Goal: Task Accomplishment & Management: Complete application form

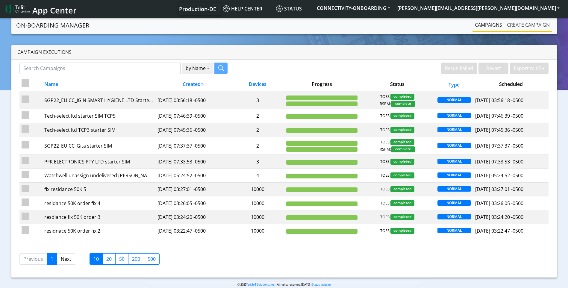
click at [533, 25] on link "Create campaign" at bounding box center [528, 25] width 48 height 12
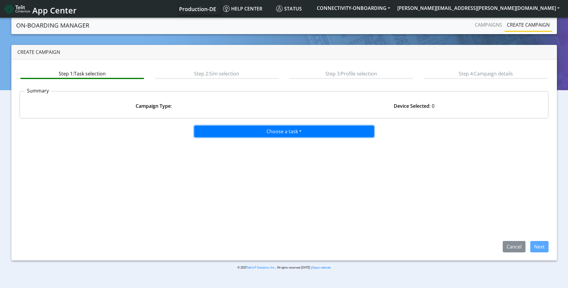
click at [282, 127] on button "Choose a task" at bounding box center [284, 131] width 180 height 11
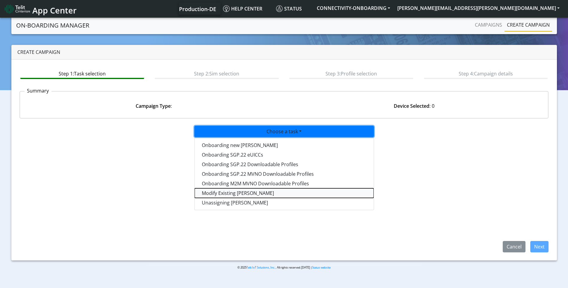
click at [247, 190] on taskiotp-dropdown "Modify Existing [PERSON_NAME]" at bounding box center [284, 193] width 179 height 10
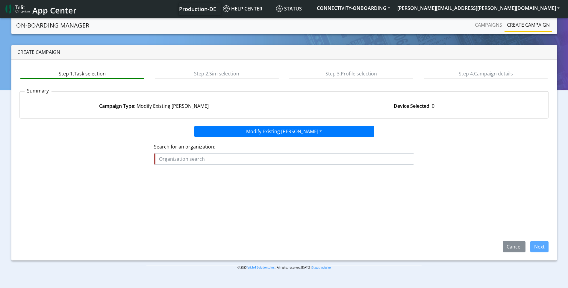
drag, startPoint x: 200, startPoint y: 166, endPoint x: 199, endPoint y: 159, distance: 6.9
click at [199, 166] on fieldset "Search for an organization:" at bounding box center [284, 156] width 260 height 26
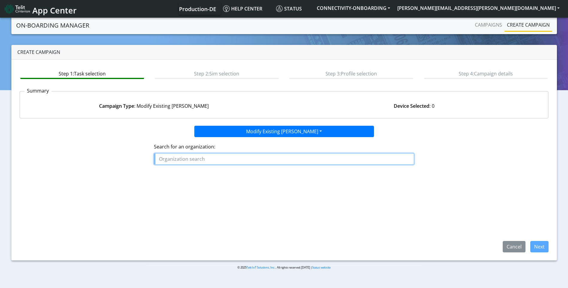
click at [199, 159] on input "text" at bounding box center [284, 158] width 260 height 11
click at [173, 170] on ngb-highlight "HDS N" at bounding box center [167, 172] width 13 height 7
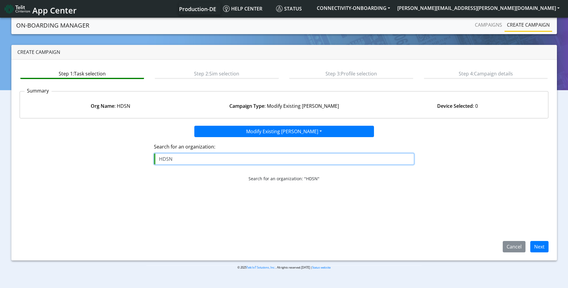
type input "HDSN"
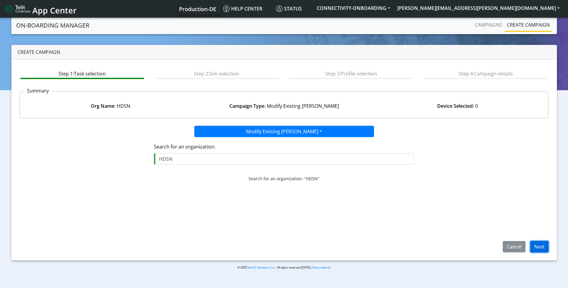
click at [539, 248] on button "Next" at bounding box center [539, 246] width 18 height 11
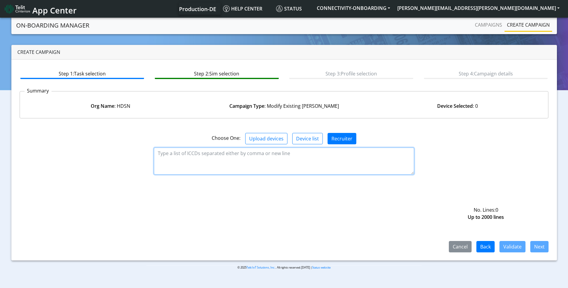
click at [190, 157] on textarea at bounding box center [284, 161] width 260 height 27
paste textarea "89358151000013152056 89358151000013152049"
type textarea "89358151000013152056 89358151000013152049"
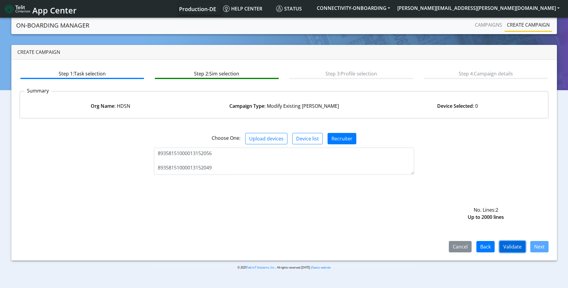
click at [517, 245] on button "Validate" at bounding box center [512, 246] width 26 height 11
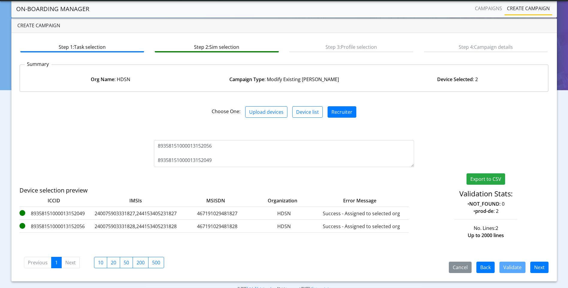
scroll to position [22, 0]
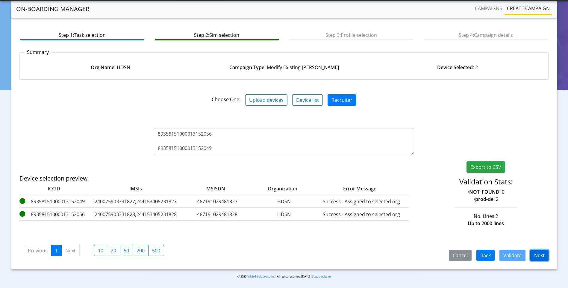
click at [536, 253] on button "Next" at bounding box center [539, 255] width 18 height 11
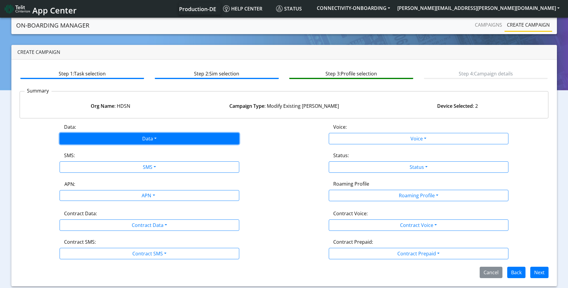
click at [121, 137] on button "Data" at bounding box center [150, 138] width 180 height 11
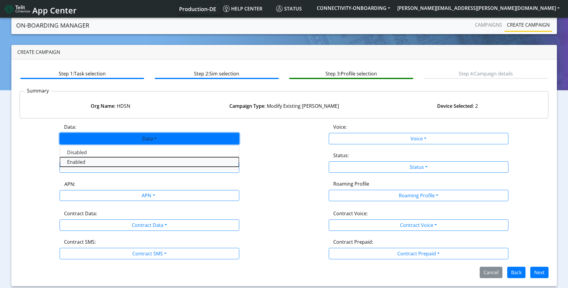
click at [93, 160] on button "Enabled" at bounding box center [149, 162] width 179 height 10
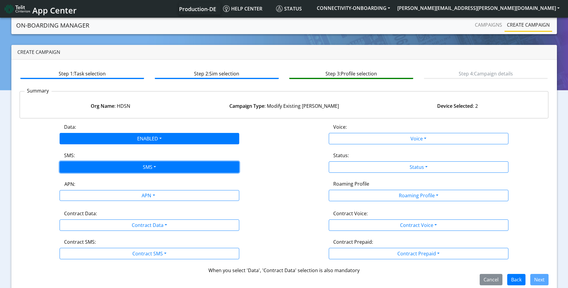
click at [106, 167] on button "SMS" at bounding box center [150, 166] width 180 height 11
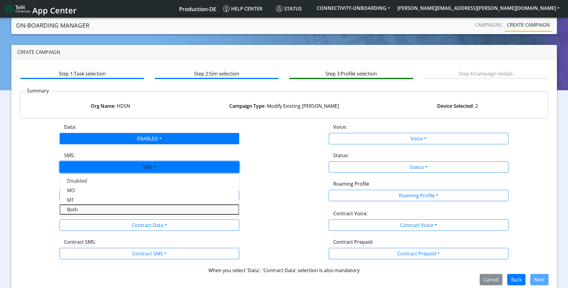
click at [87, 209] on button "Both" at bounding box center [149, 210] width 179 height 10
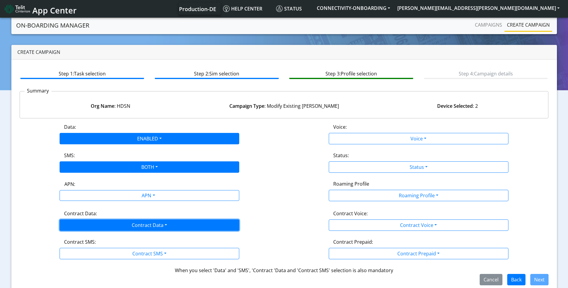
click at [90, 220] on button "Contract Data" at bounding box center [150, 224] width 180 height 11
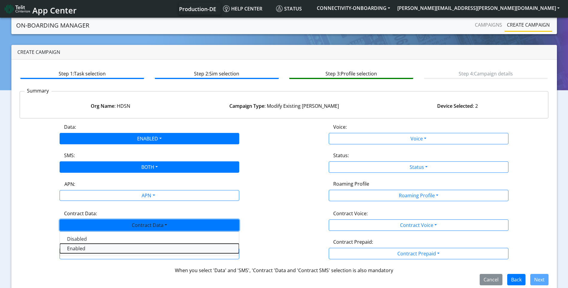
click at [75, 248] on Dataenabled-dropdown "Enabled" at bounding box center [149, 249] width 179 height 10
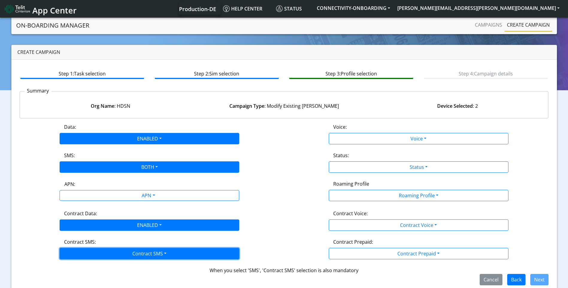
click at [85, 257] on button "Contract SMS" at bounding box center [150, 253] width 180 height 11
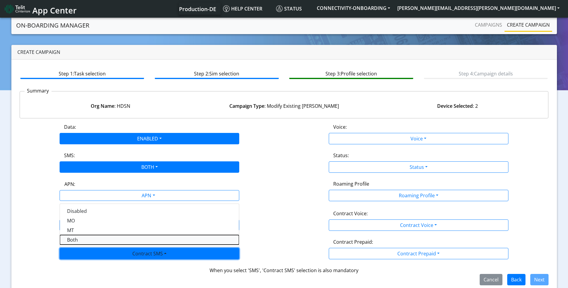
click at [90, 241] on SMSboth-dropdown "Both" at bounding box center [149, 240] width 179 height 10
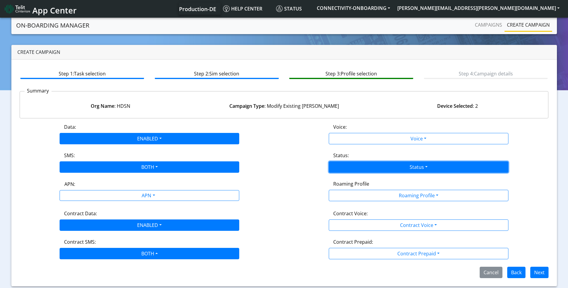
click at [421, 170] on button "Status" at bounding box center [419, 166] width 180 height 11
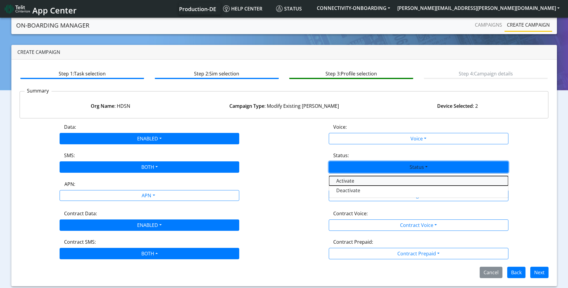
click at [366, 180] on button "Activate" at bounding box center [418, 181] width 179 height 10
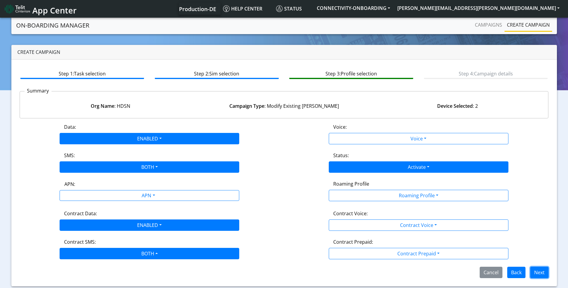
click at [532, 271] on button "Next" at bounding box center [539, 272] width 18 height 11
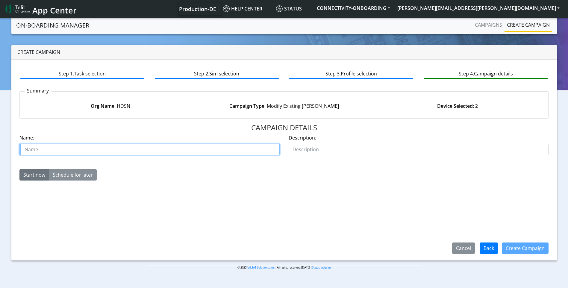
click at [41, 147] on input "text" at bounding box center [149, 149] width 260 height 11
paste input "00637693"
type input "Case 00637693 HDSN"
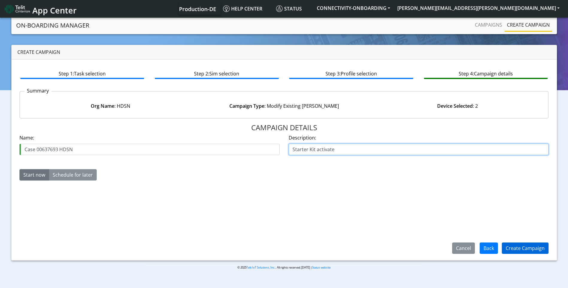
type input "Starter Kit activate"
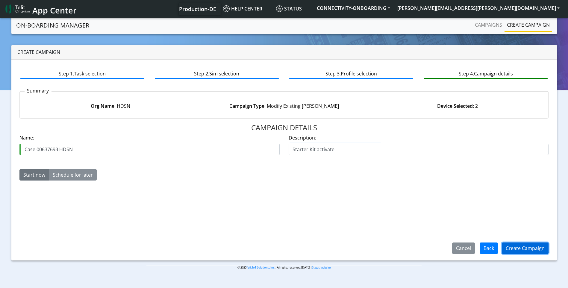
click at [528, 243] on button "Create Campaign" at bounding box center [525, 248] width 47 height 11
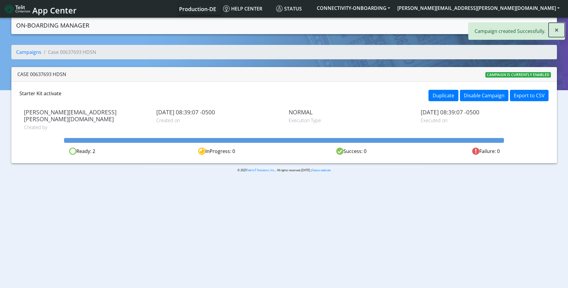
click at [561, 30] on button "×" at bounding box center [556, 30] width 16 height 14
click at [475, 24] on link "Campaigns" at bounding box center [488, 25] width 32 height 12
